Goal: Information Seeking & Learning: Check status

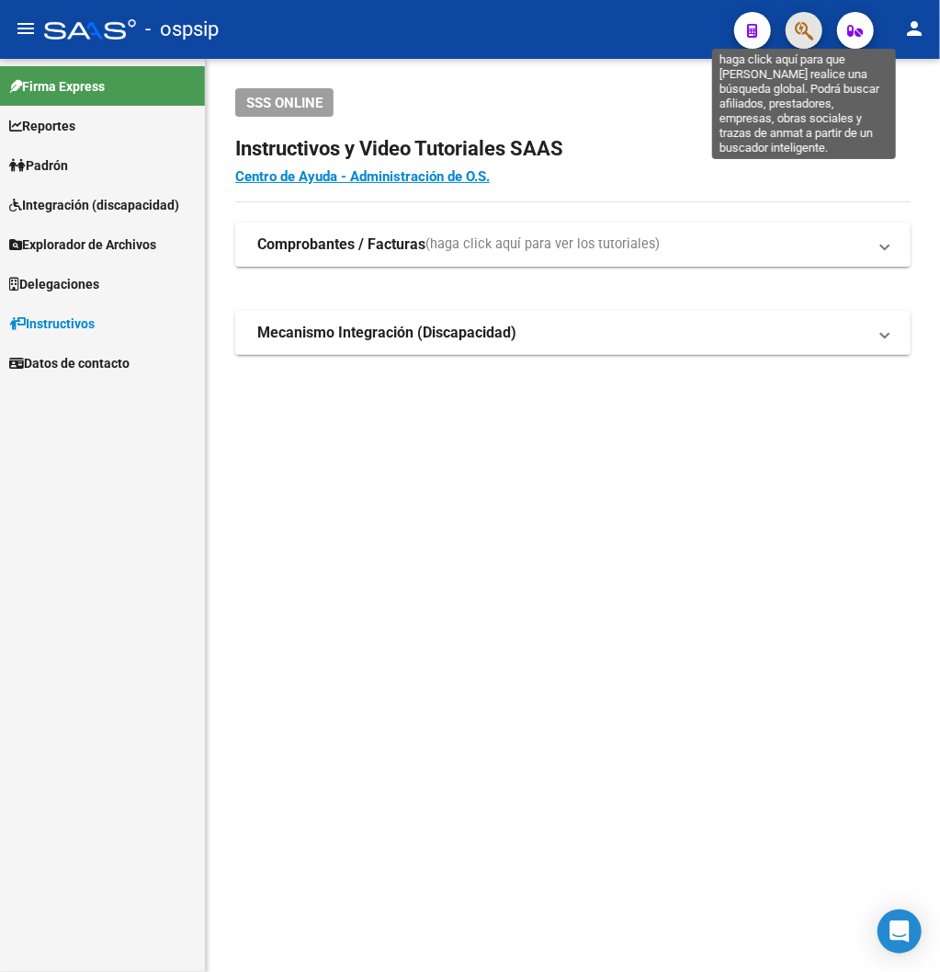
click at [757, 30] on icon "button" at bounding box center [804, 30] width 18 height 21
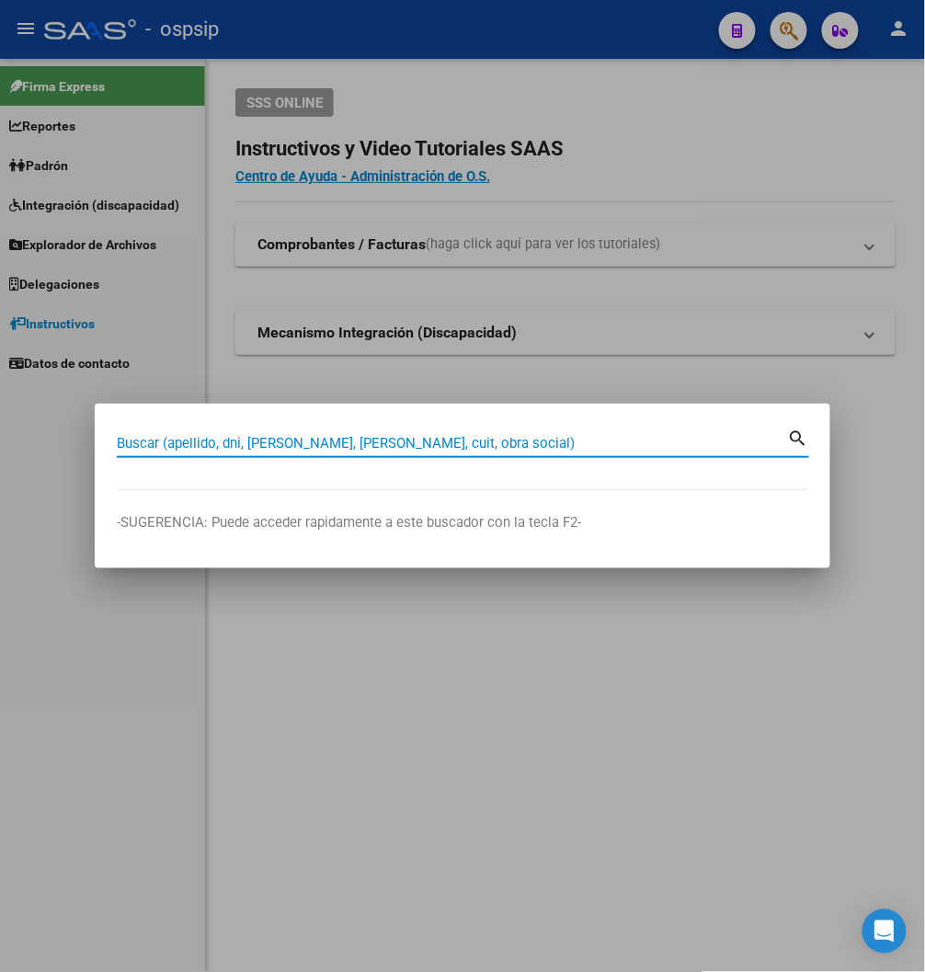
click at [145, 436] on input "Buscar (apellido, dni, [PERSON_NAME], [PERSON_NAME], cuit, obra social)" at bounding box center [452, 443] width 671 height 17
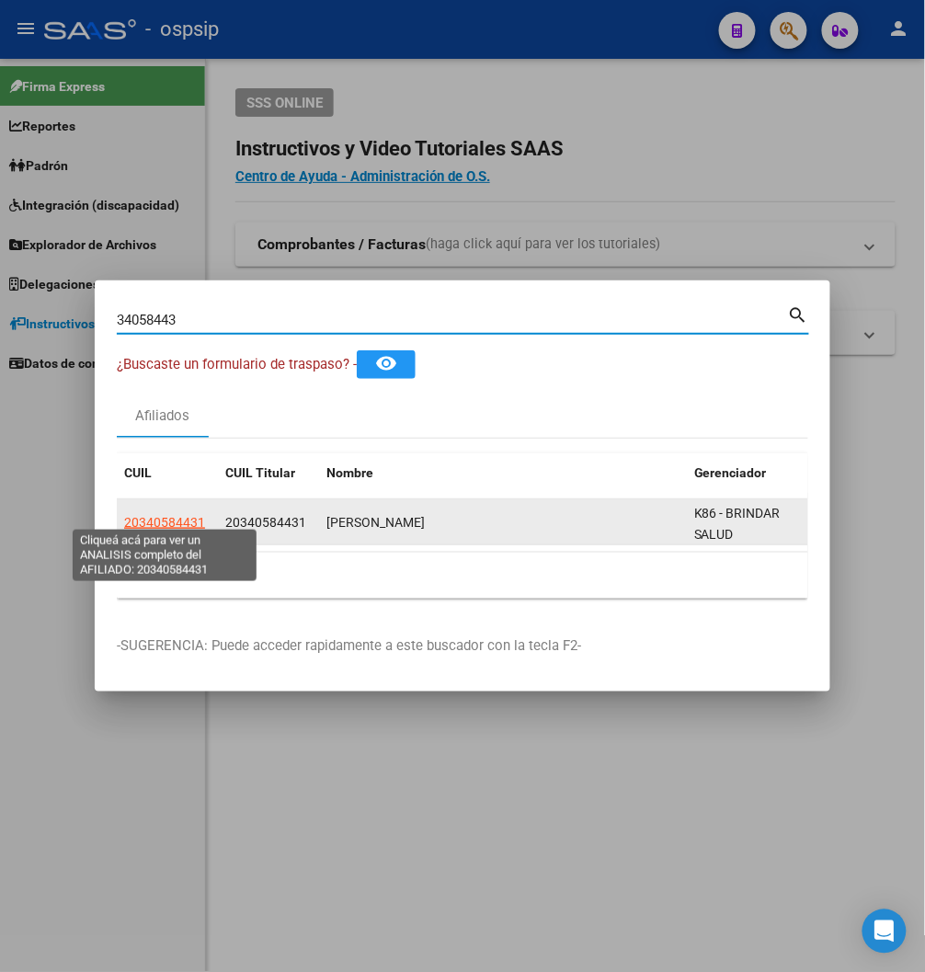
click at [170, 515] on span "20340584431" at bounding box center [164, 522] width 81 height 15
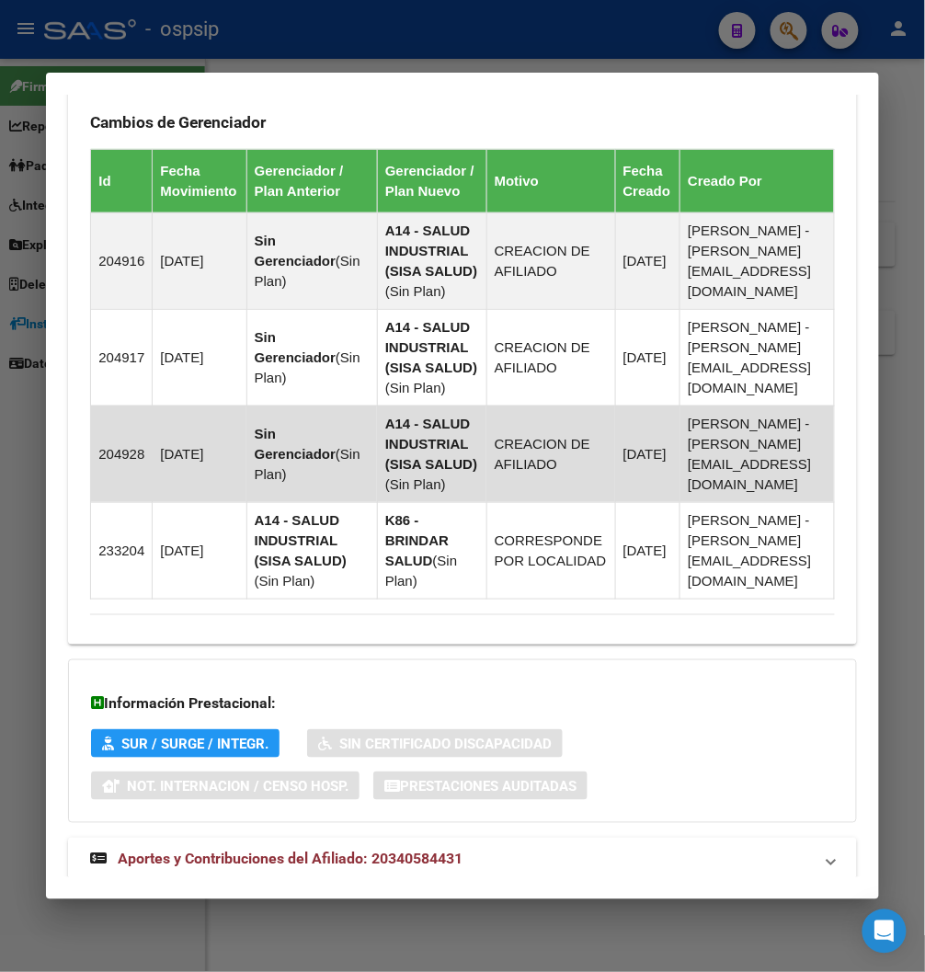
scroll to position [1349, 0]
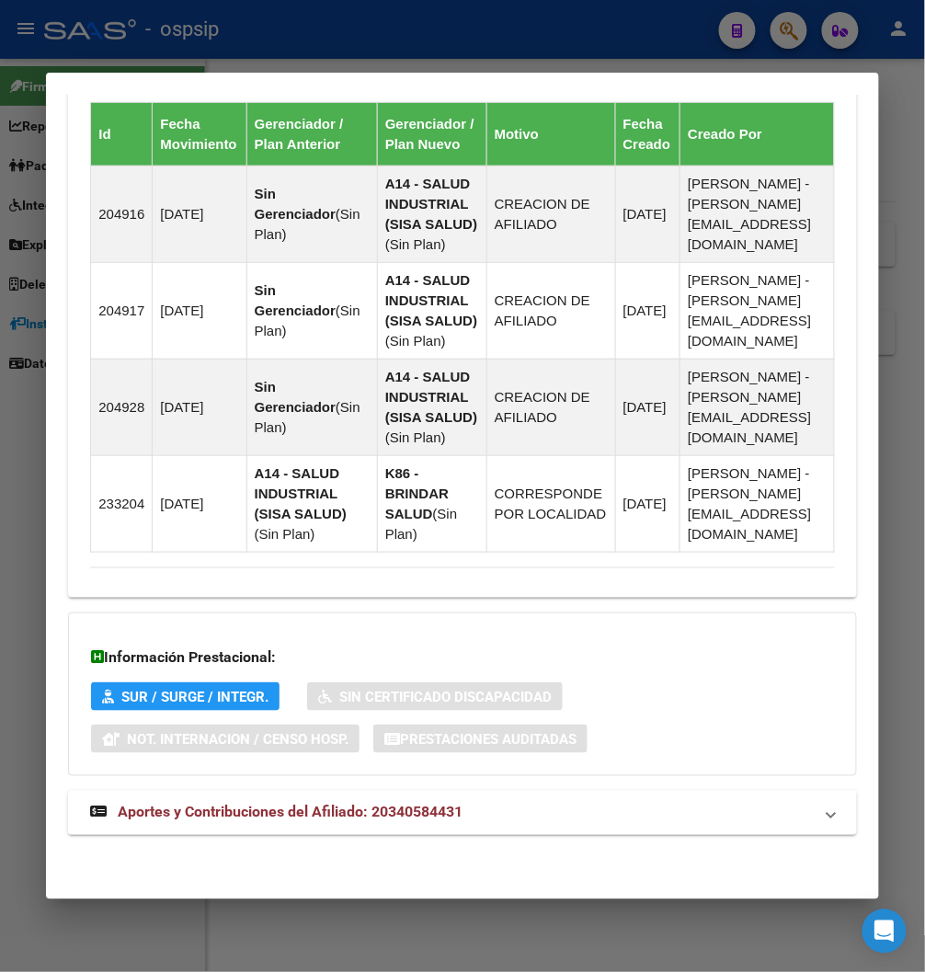
click at [435, 806] on span "Aportes y Contribuciones del Afiliado: 20340584431" at bounding box center [290, 811] width 345 height 17
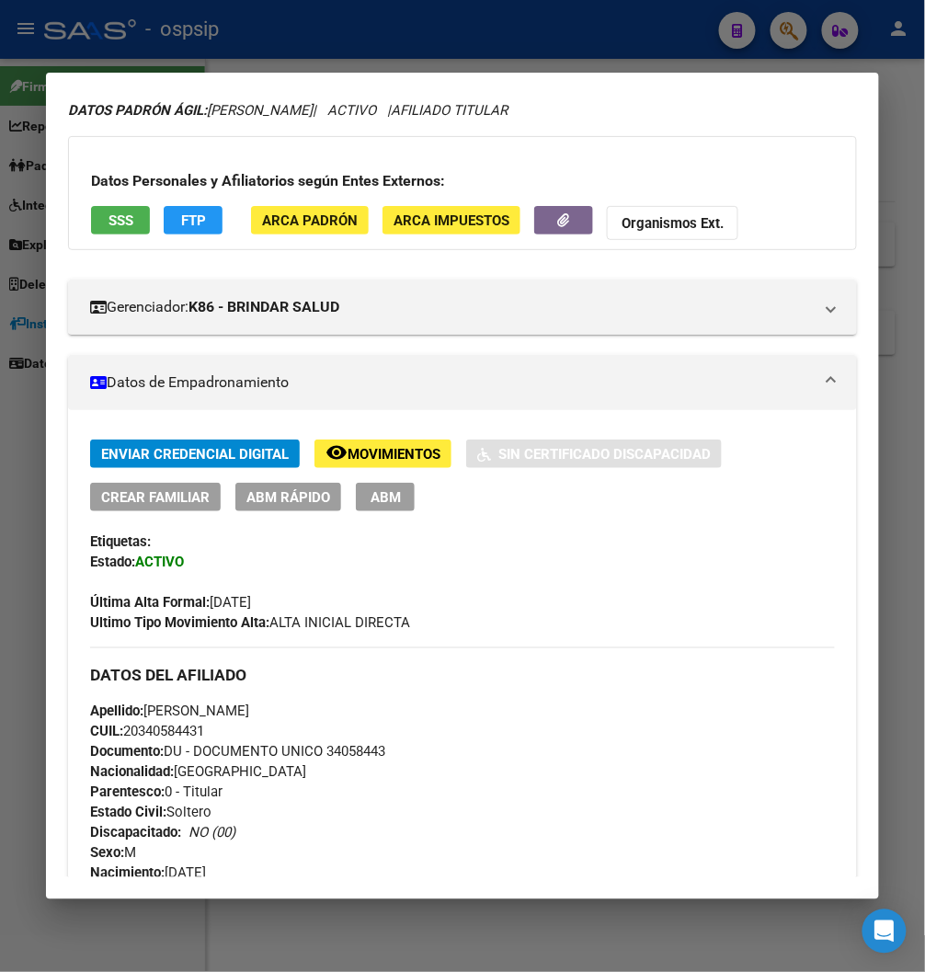
scroll to position [0, 0]
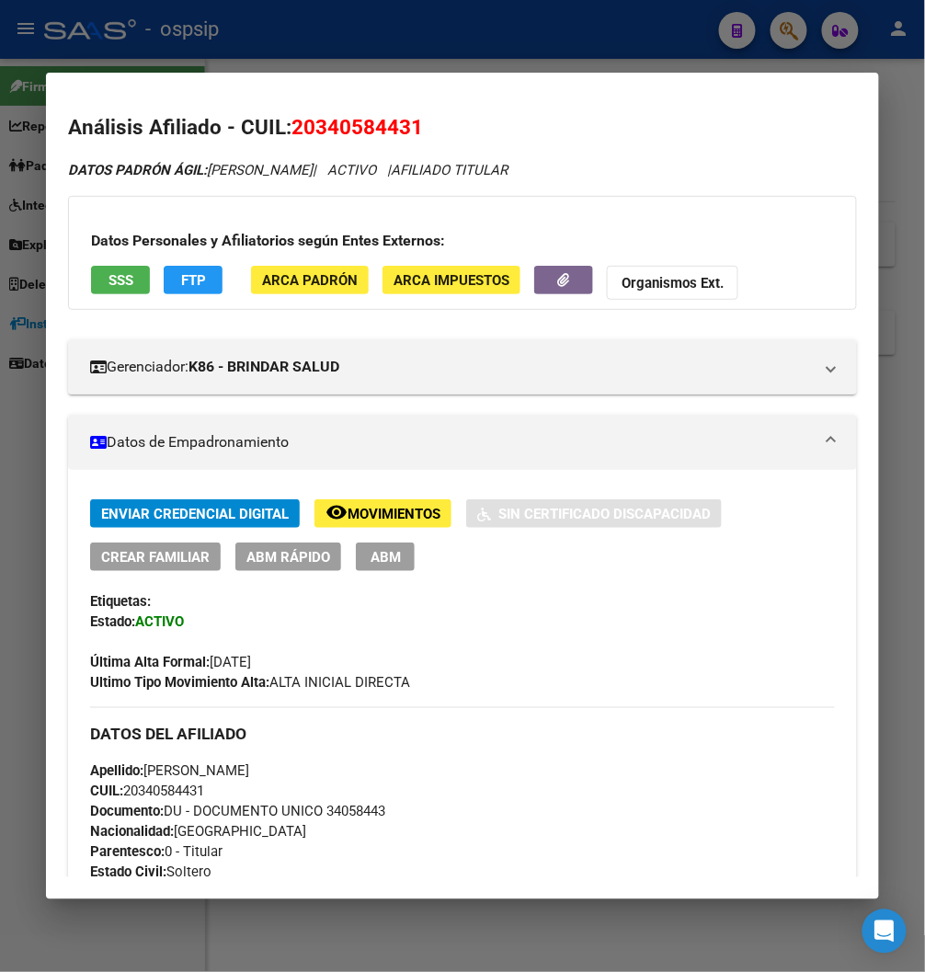
click at [757, 28] on div at bounding box center [462, 486] width 925 height 972
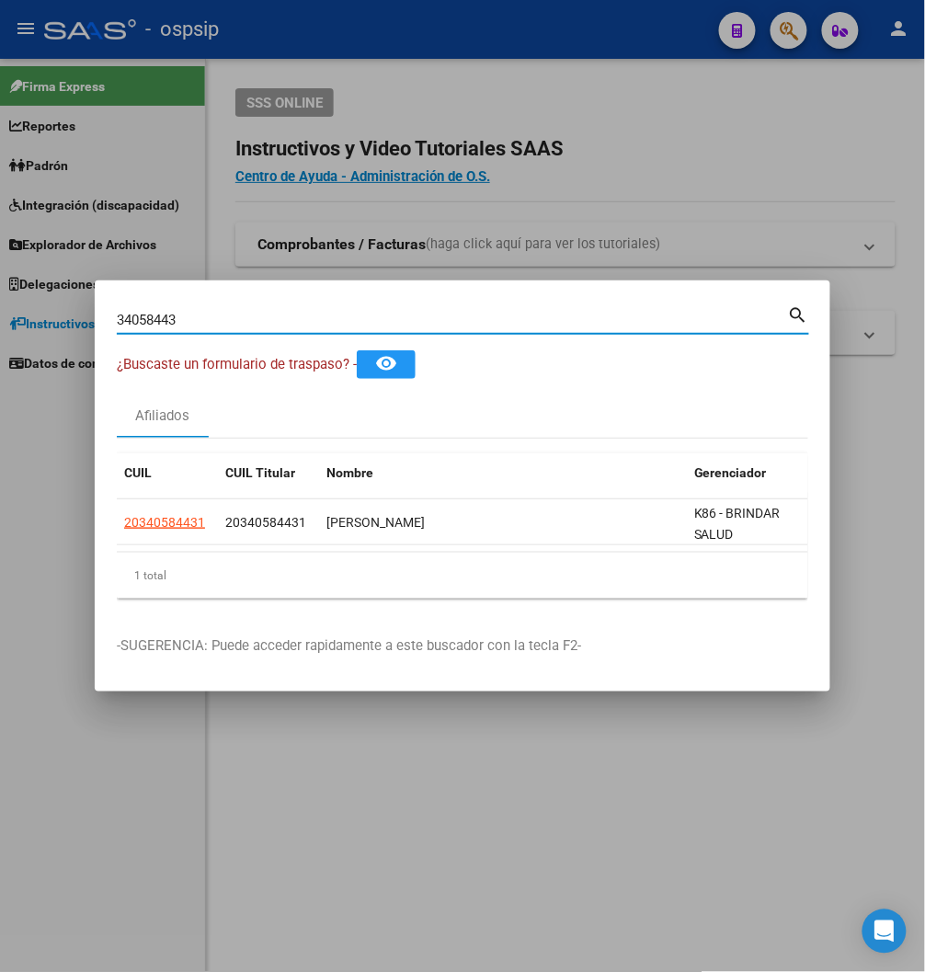
click at [197, 312] on input "34058443" at bounding box center [452, 320] width 671 height 17
type input "3"
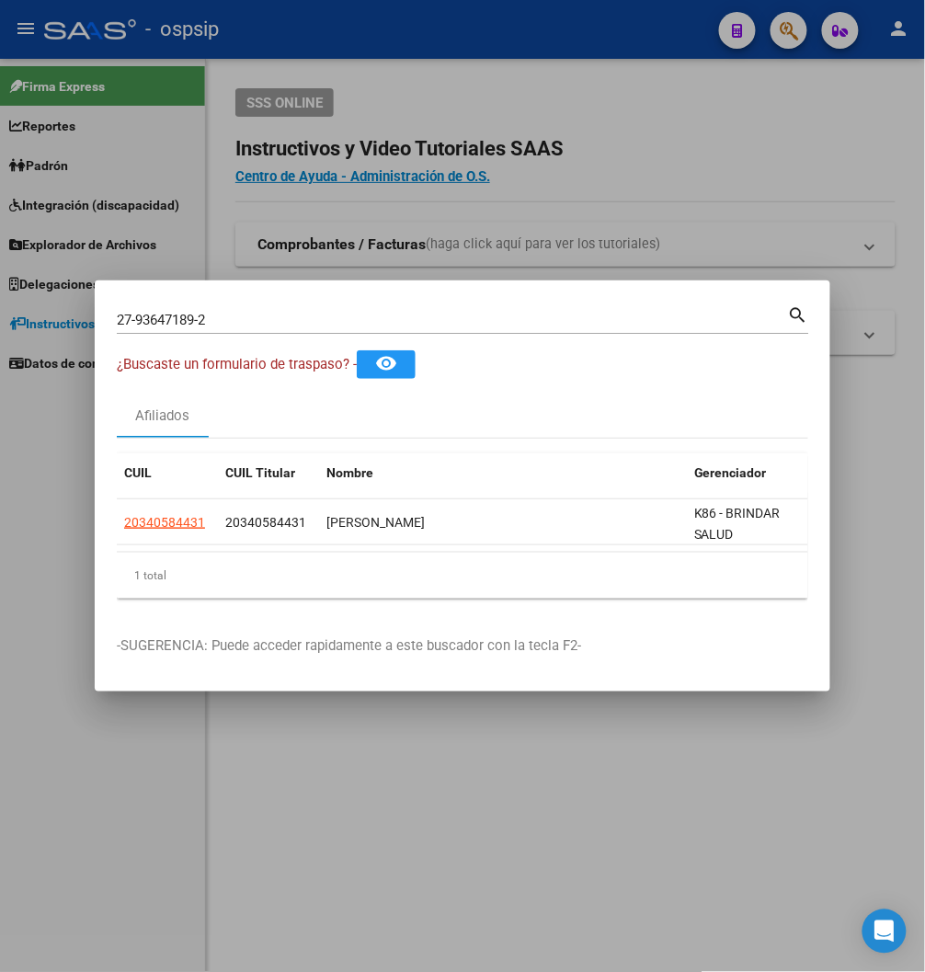
click at [757, 306] on mat-icon "search" at bounding box center [798, 313] width 21 height 22
type input "27936471892"
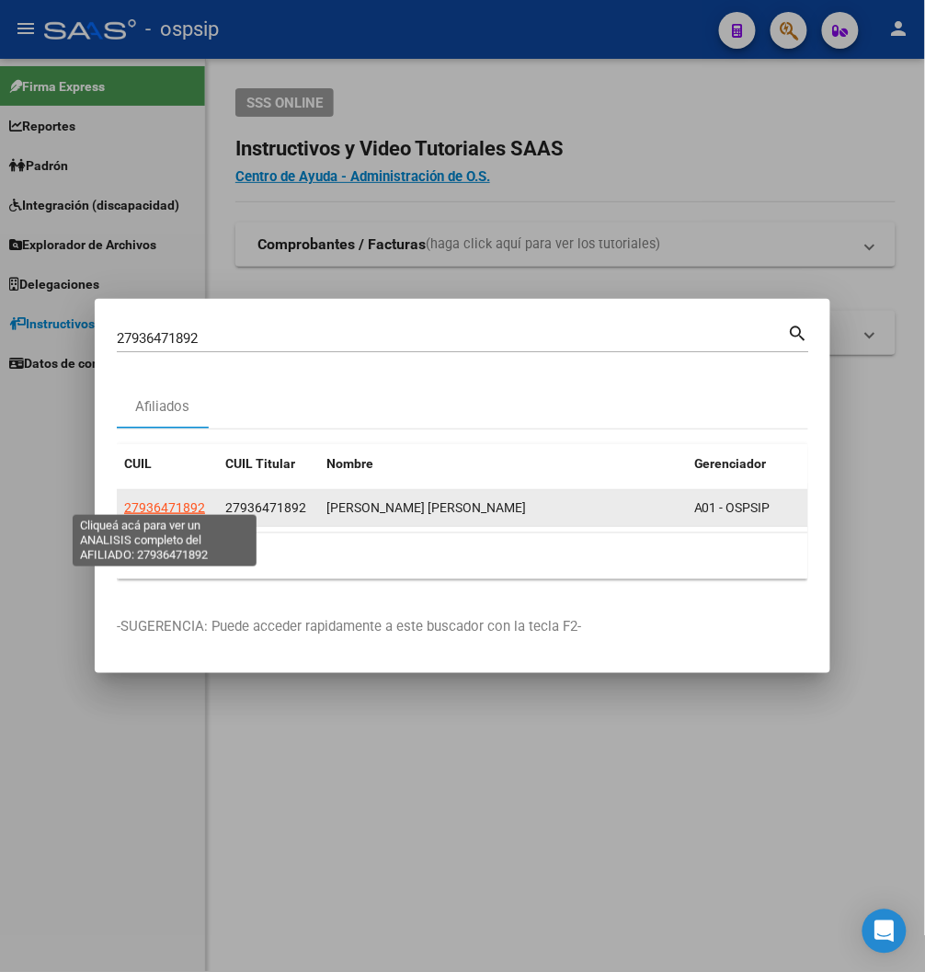
click at [156, 503] on span "27936471892" at bounding box center [164, 507] width 81 height 15
type textarea "27936471892"
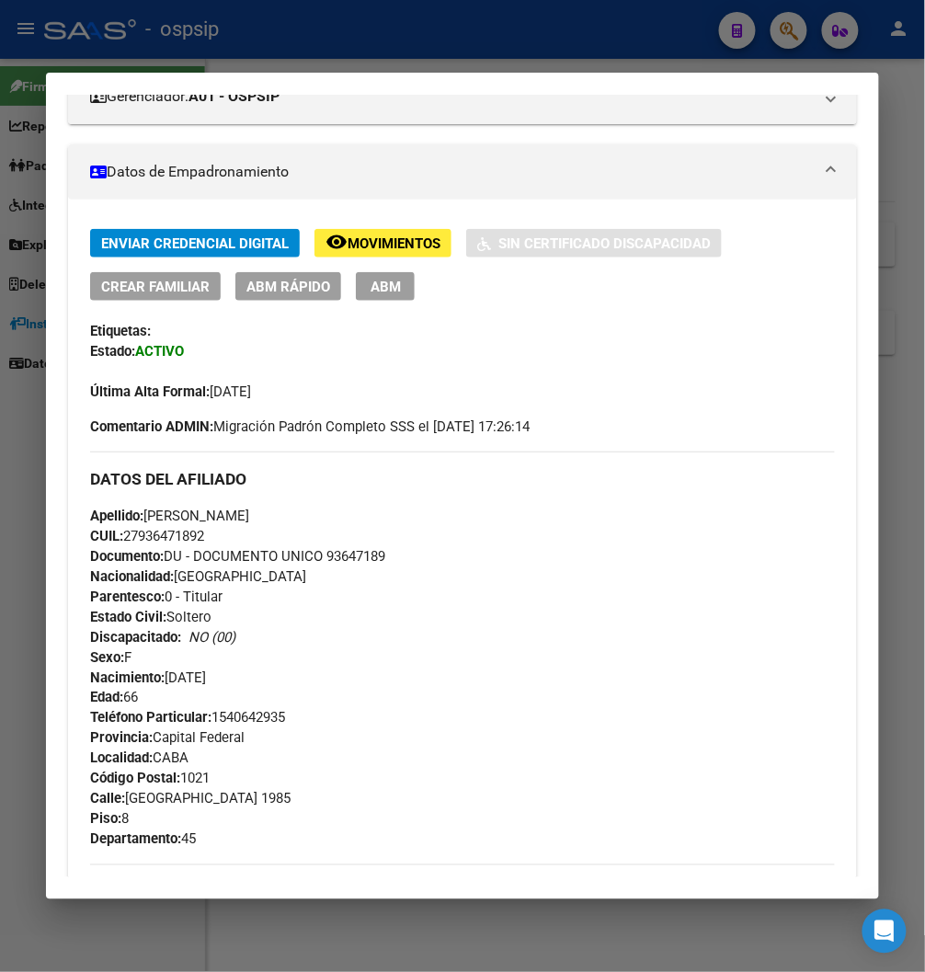
scroll to position [306, 0]
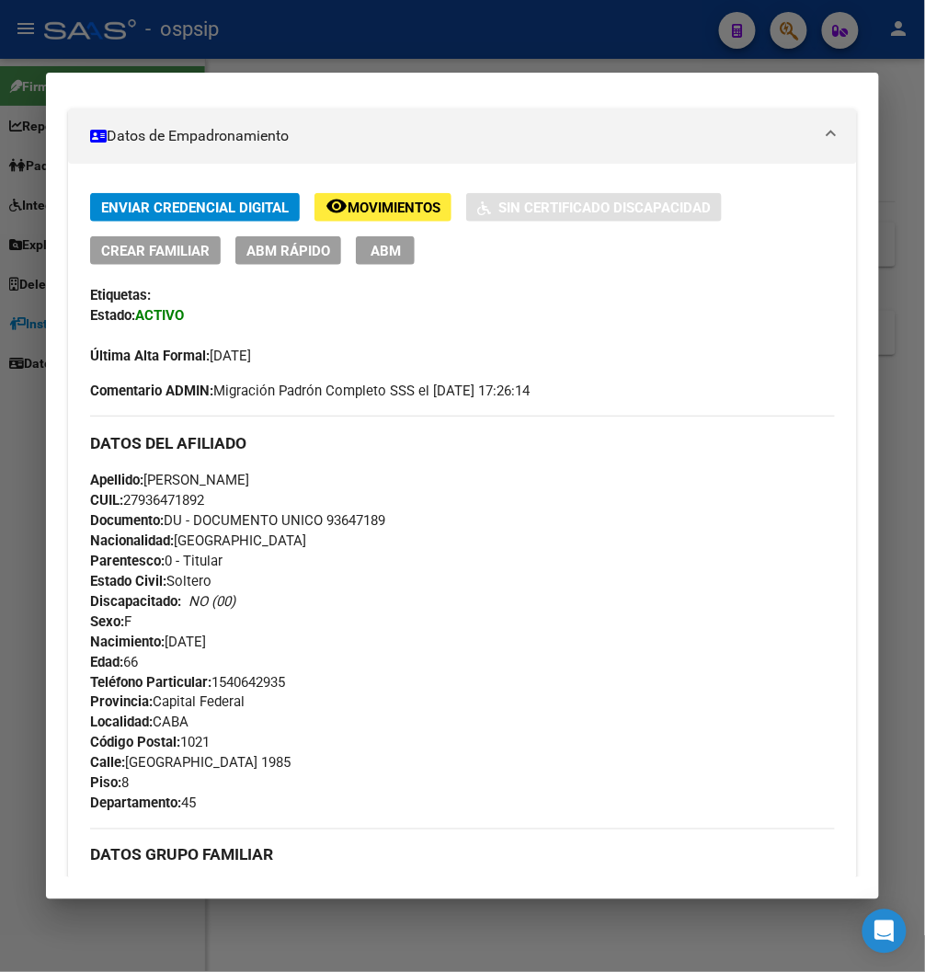
click at [757, 40] on div at bounding box center [462, 486] width 925 height 972
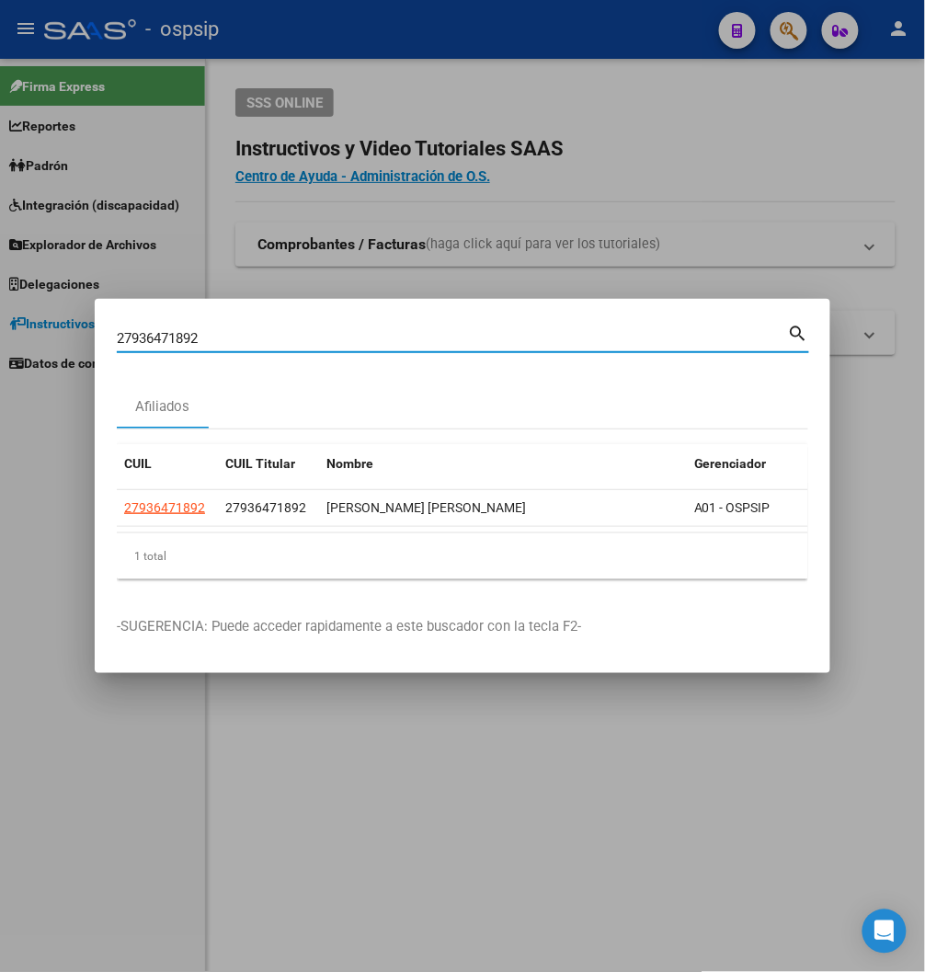
click at [226, 335] on input "27936471892" at bounding box center [452, 338] width 671 height 17
type input "2"
paste input "43264674"
click at [757, 328] on mat-icon "search" at bounding box center [798, 332] width 21 height 22
type input "43264674"
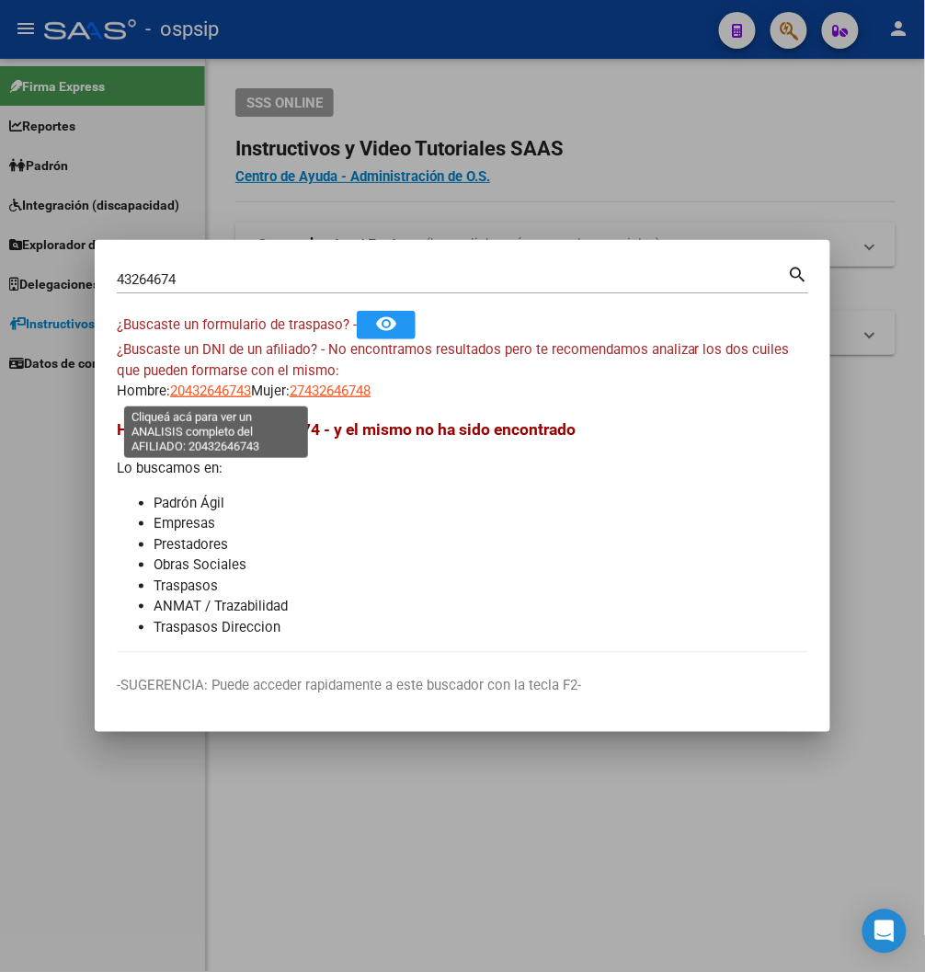
click at [216, 395] on span "20432646743" at bounding box center [210, 390] width 81 height 17
type textarea "20432646743"
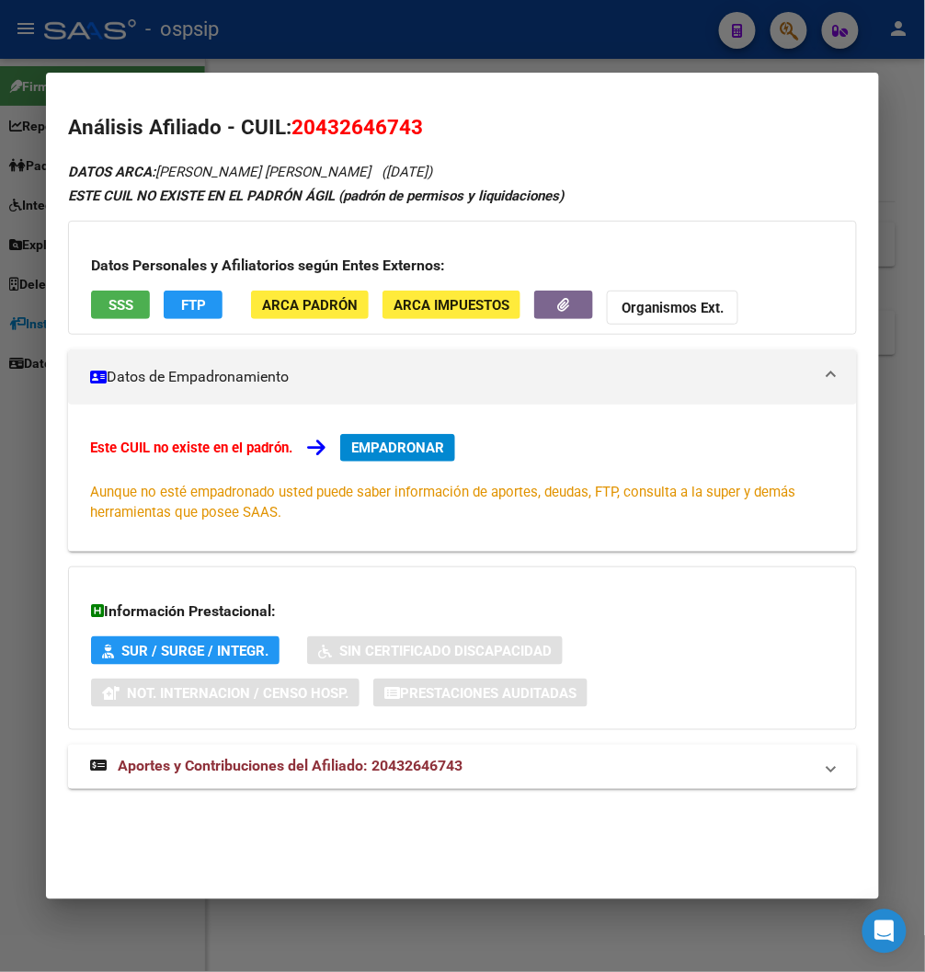
click at [340, 767] on span "Aportes y Contribuciones del Afiliado: 20432646743" at bounding box center [290, 766] width 345 height 17
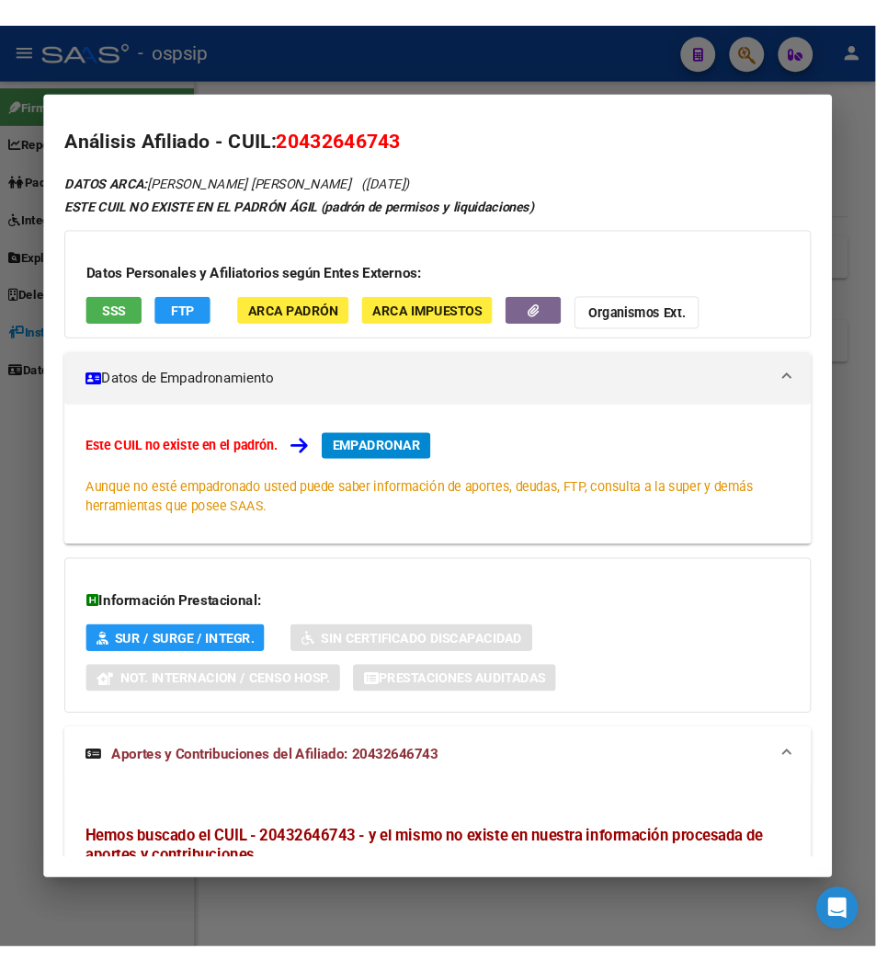
scroll to position [0, 0]
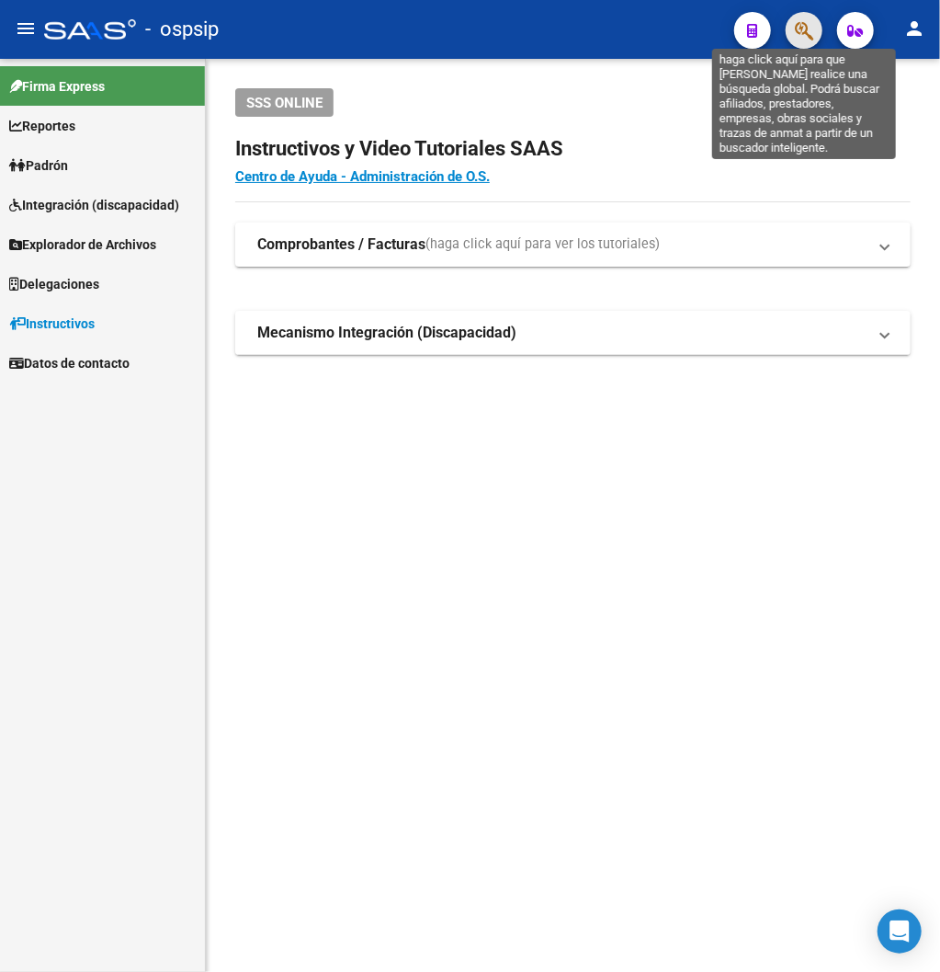
click at [757, 40] on icon "button" at bounding box center [804, 30] width 18 height 21
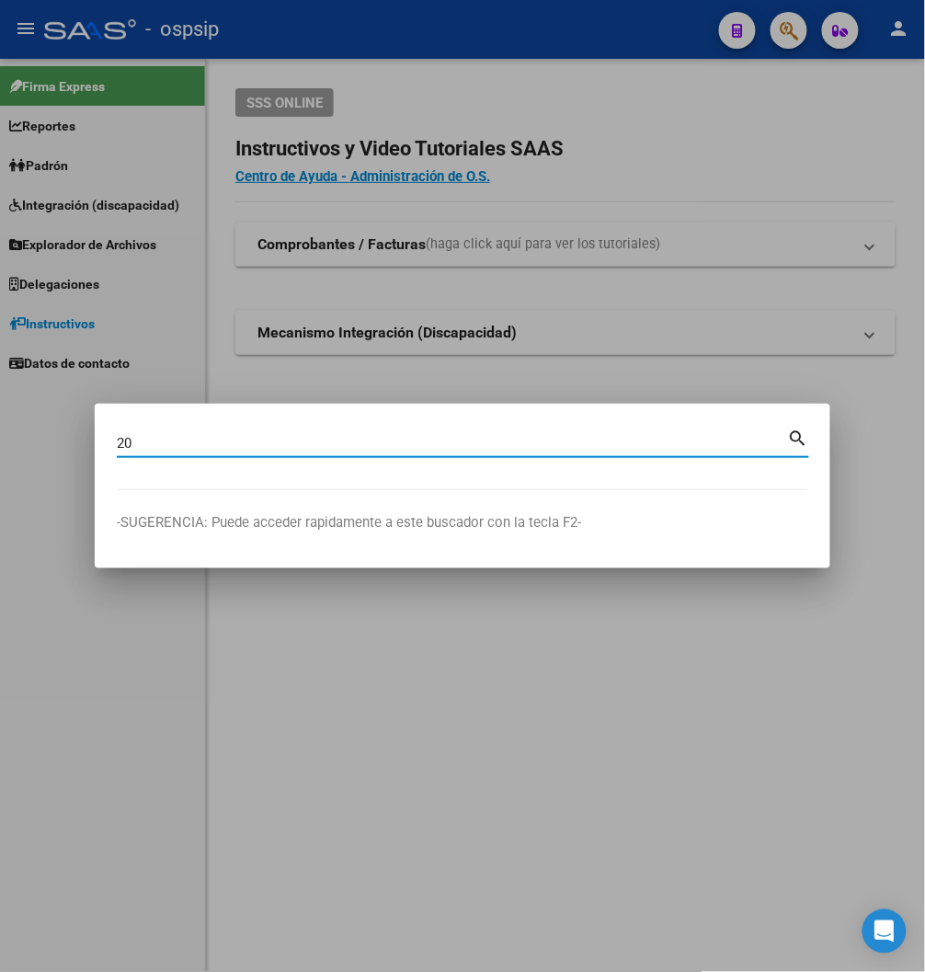
type input "2"
paste input "43264674"
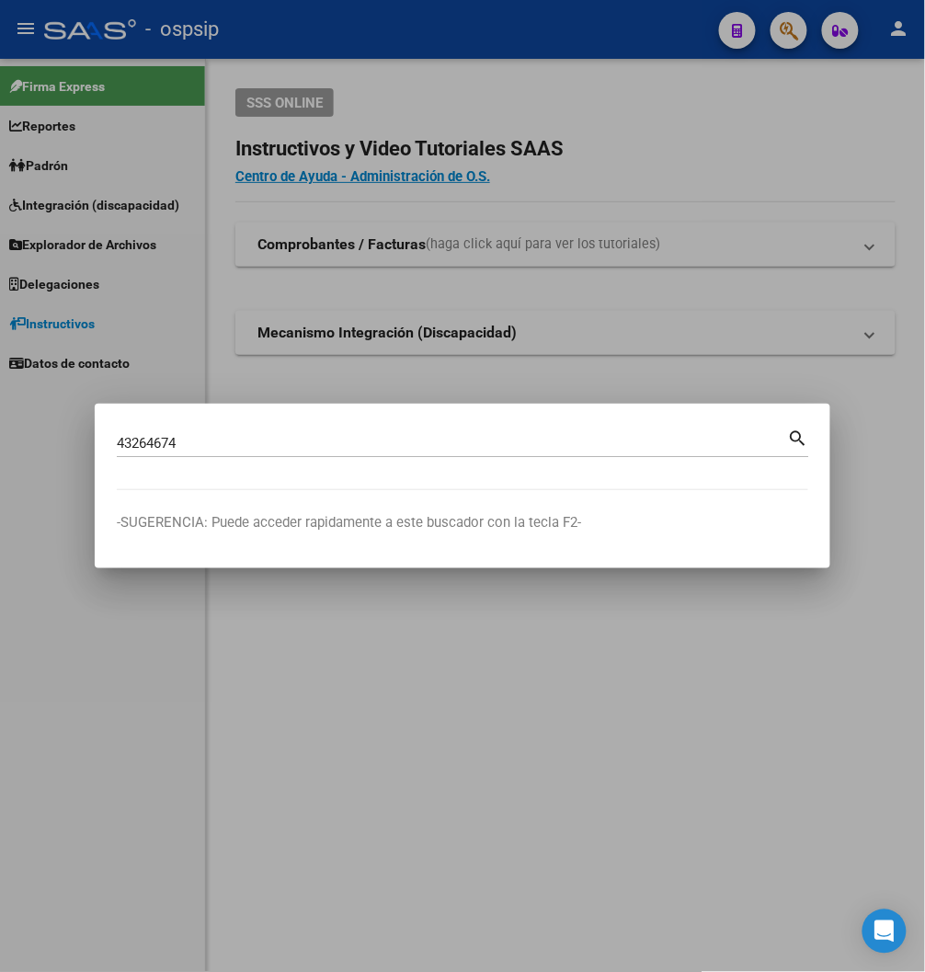
click at [757, 441] on mat-icon "search" at bounding box center [798, 437] width 21 height 22
type input "43264674"
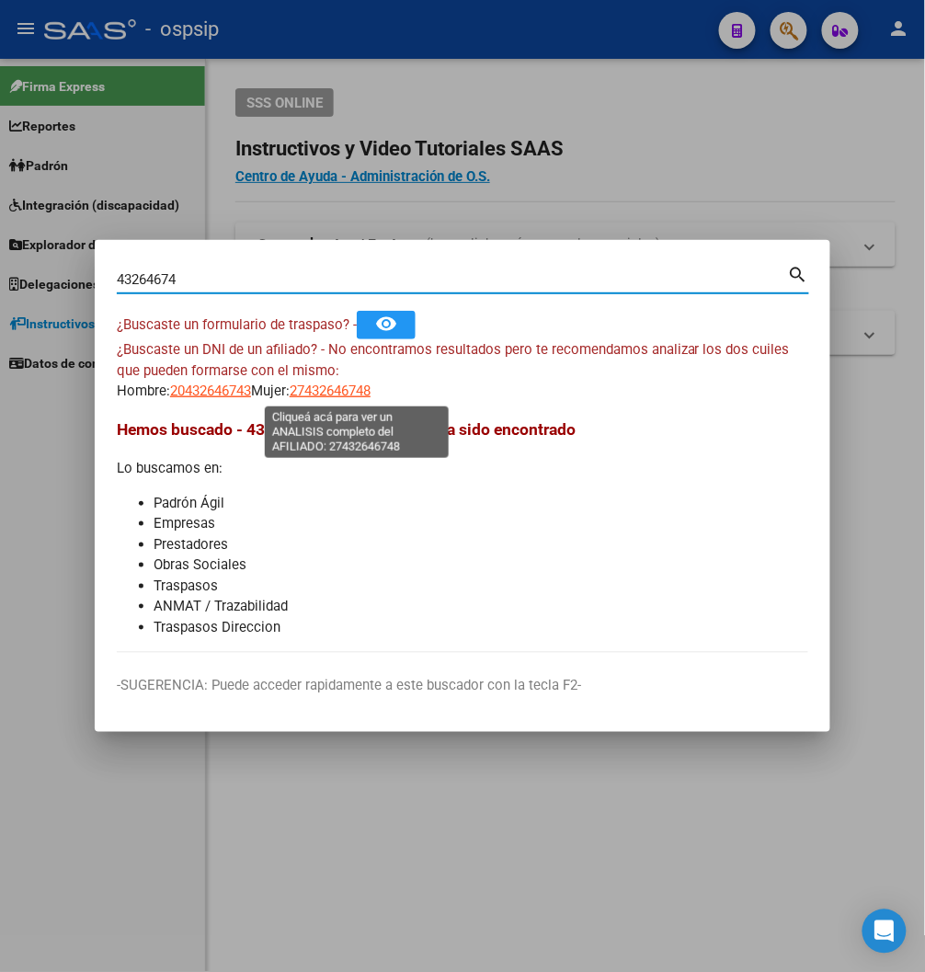
click at [359, 393] on span "27432646748" at bounding box center [330, 390] width 81 height 17
type textarea "27432646748"
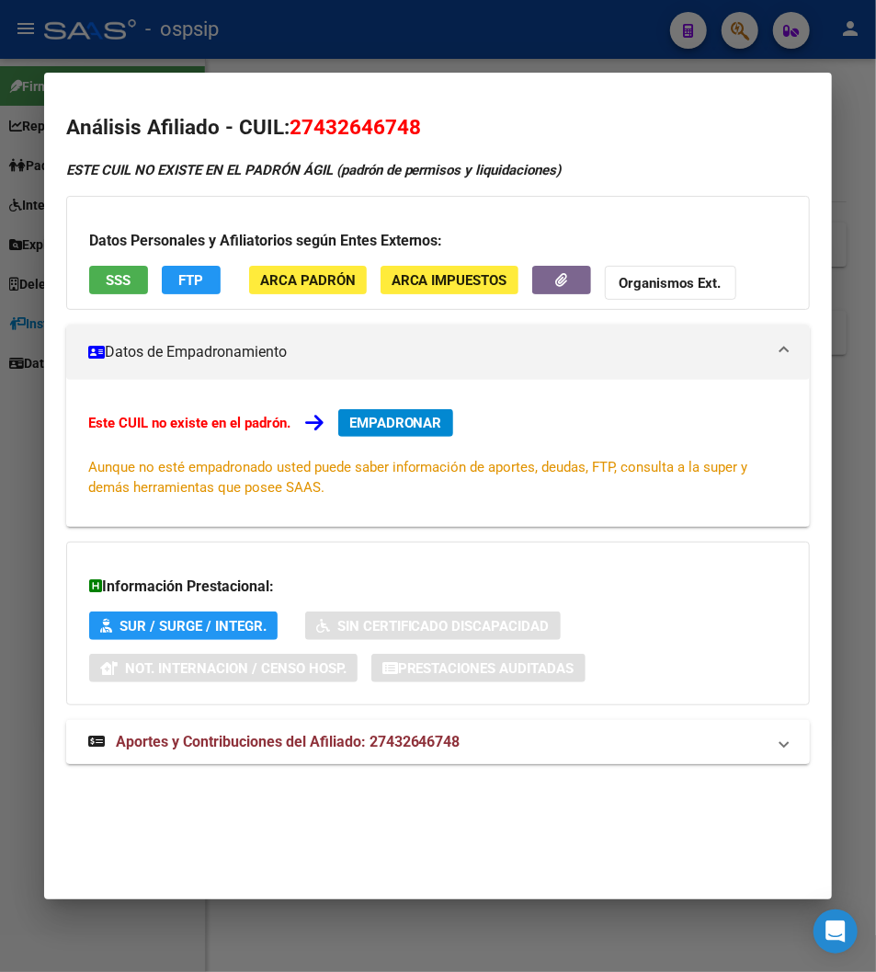
click at [291, 746] on span "Aportes y Contribuciones del Afiliado: 27432646748" at bounding box center [288, 741] width 345 height 17
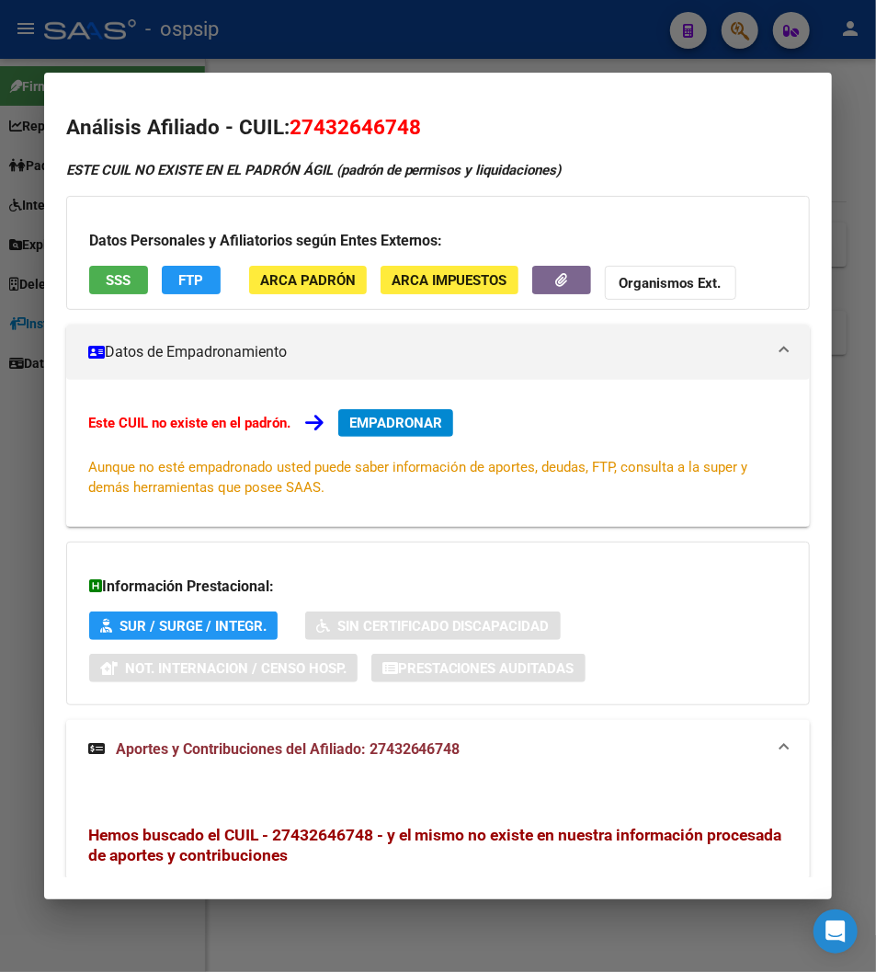
click at [655, 154] on div "Análisis Afiliado - CUIL: 27432646748 ESTE CUIL NO EXISTE EN EL PADRÓN ÁGIL (pa…" at bounding box center [438, 657] width 745 height 1091
click at [575, 29] on div at bounding box center [438, 486] width 876 height 972
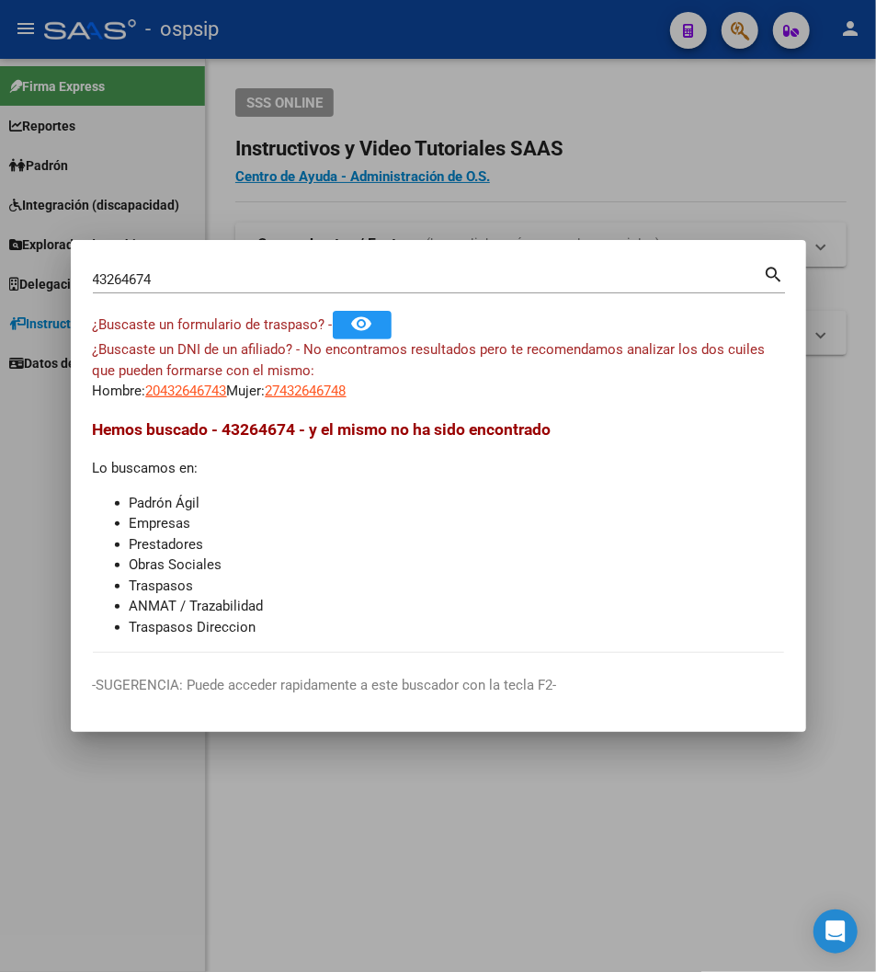
click at [575, 29] on div at bounding box center [438, 486] width 876 height 972
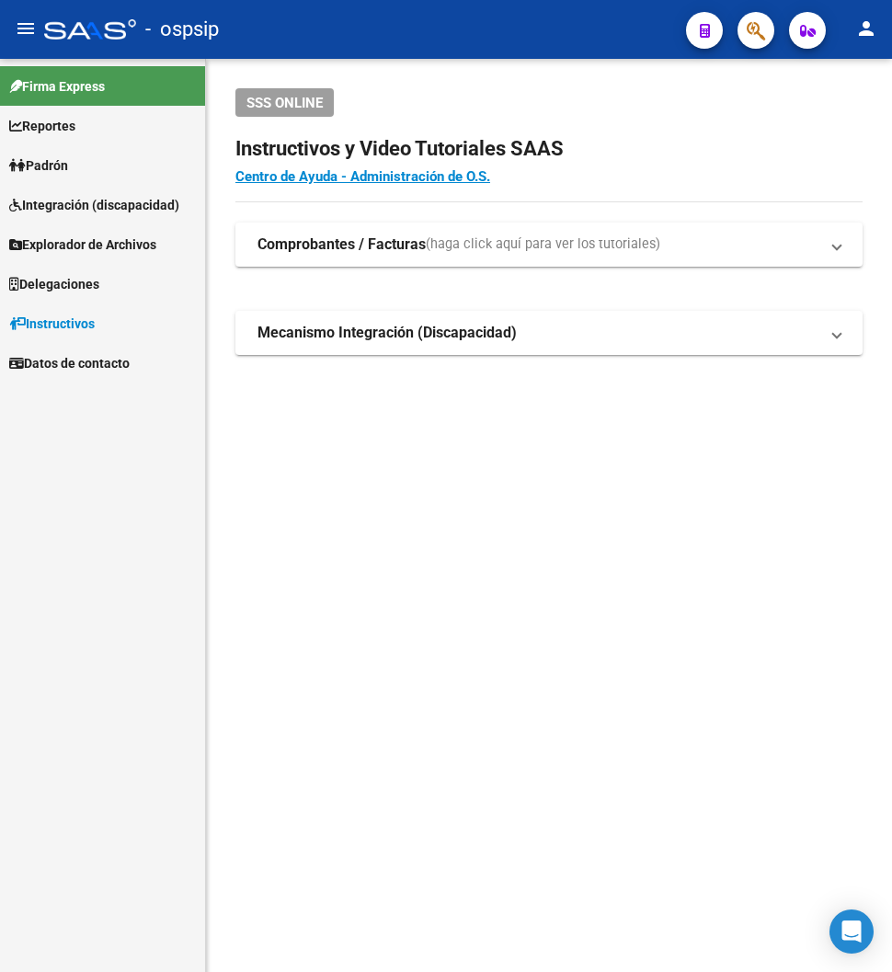
click at [742, 28] on button "button" at bounding box center [755, 30] width 37 height 37
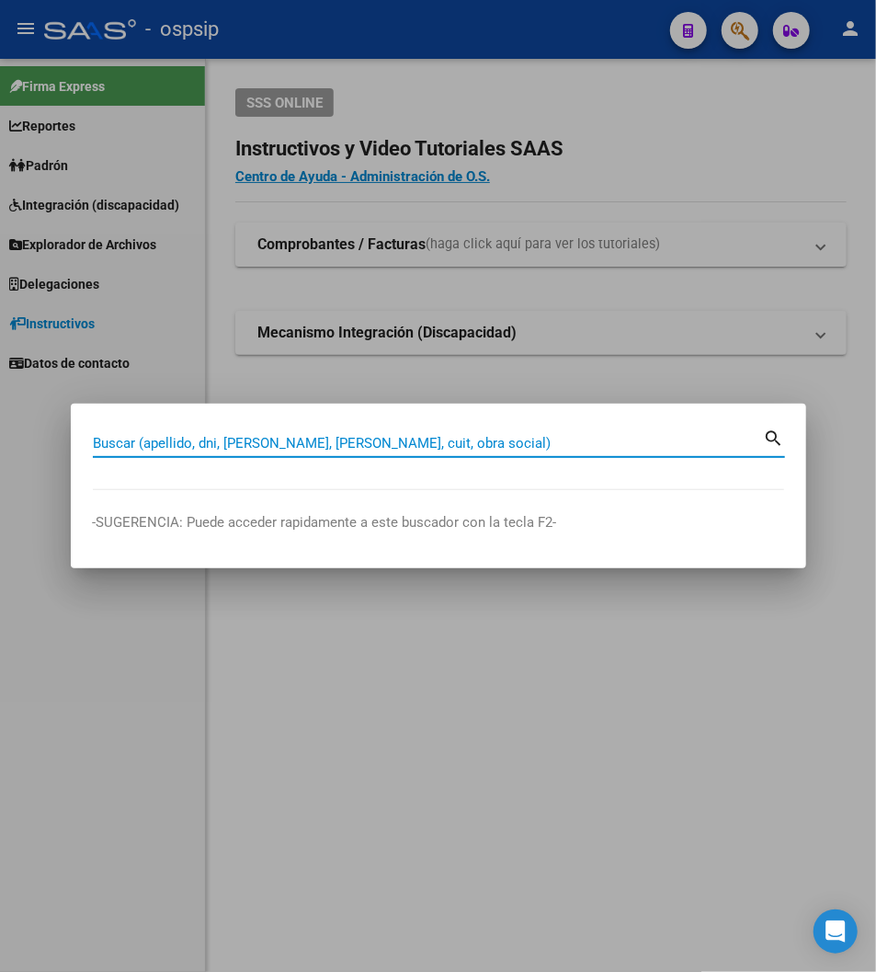
click at [218, 448] on input "Buscar (apellido, dni, [PERSON_NAME], [PERSON_NAME], cuit, obra social)" at bounding box center [428, 443] width 671 height 17
type input "39594369"
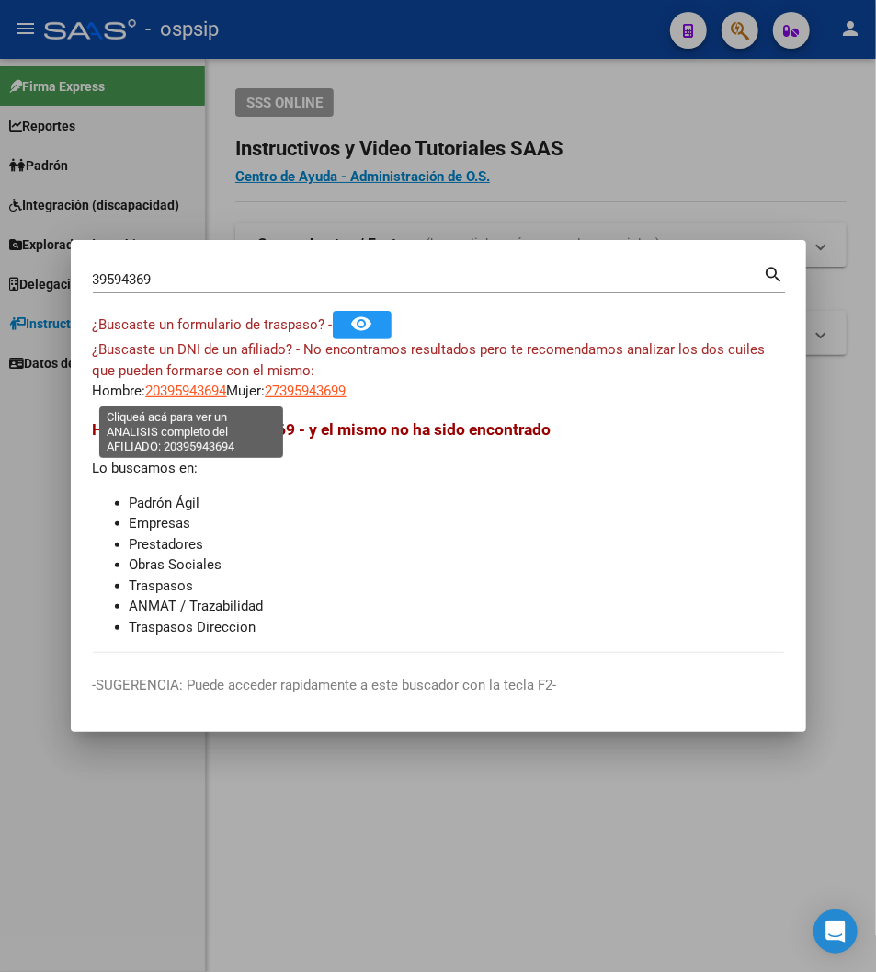
click at [196, 390] on span "20395943694" at bounding box center [186, 390] width 81 height 17
type textarea "20395943694"
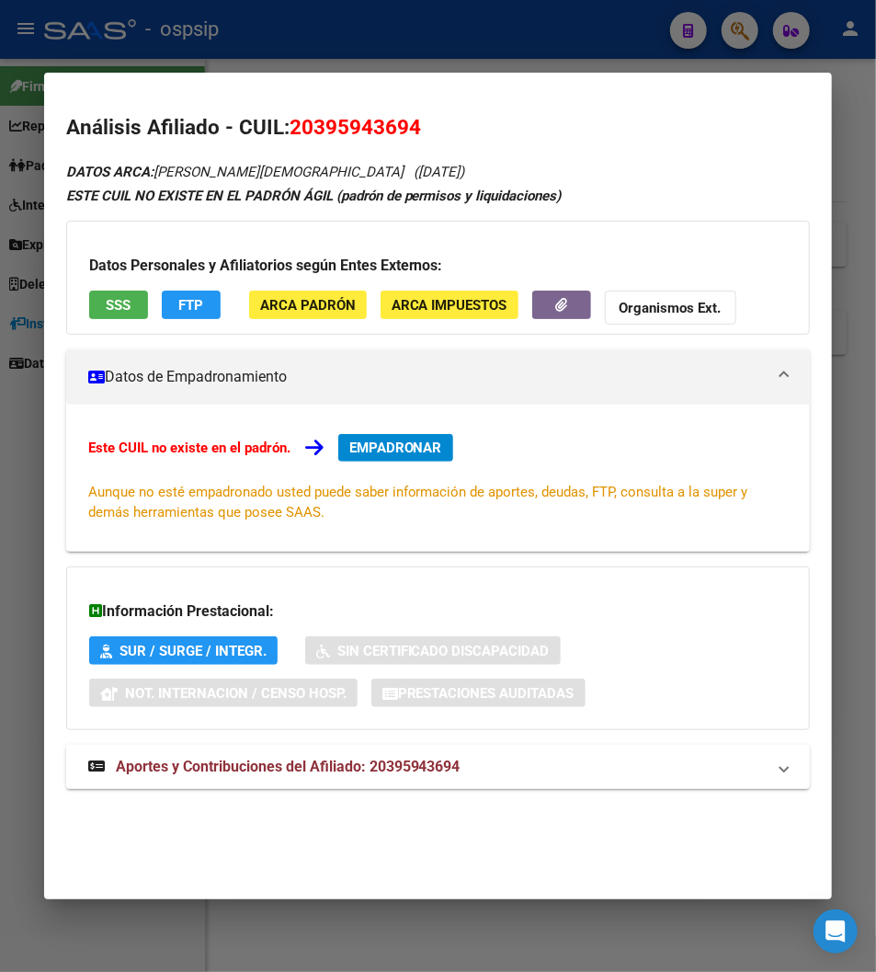
click at [302, 769] on span "Aportes y Contribuciones del Afiliado: 20395943694" at bounding box center [288, 766] width 345 height 17
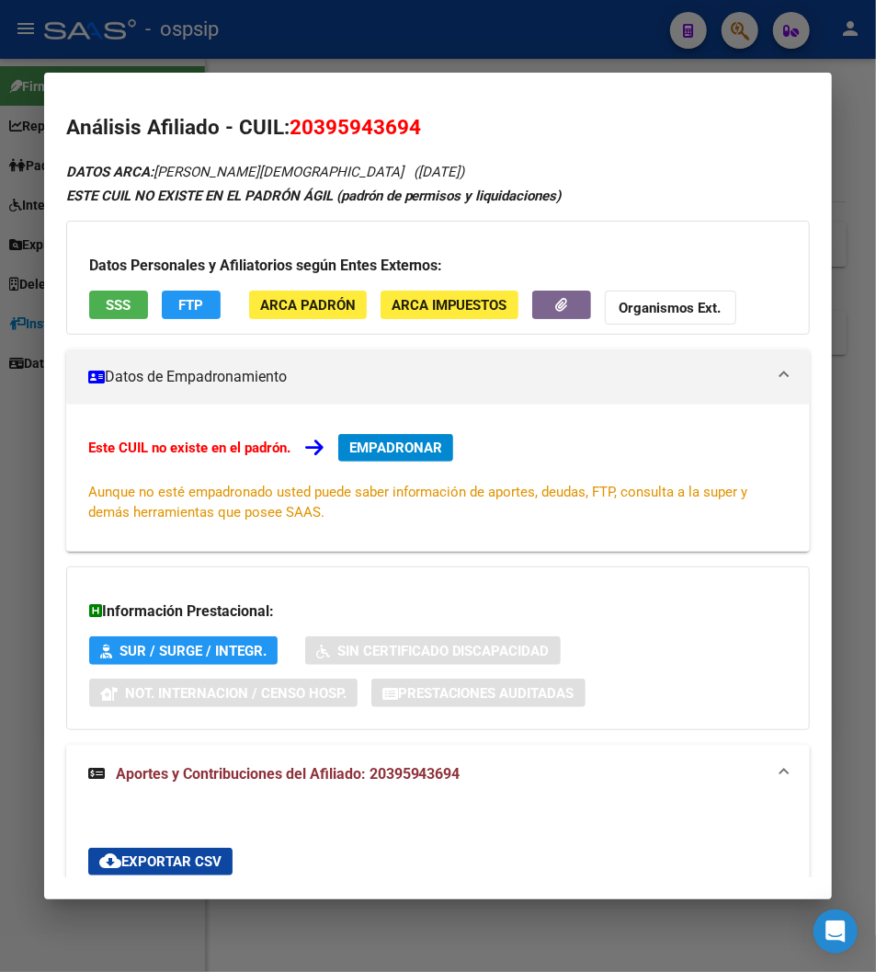
click at [464, 30] on div at bounding box center [438, 486] width 876 height 972
